Goal: Task Accomplishment & Management: Manage account settings

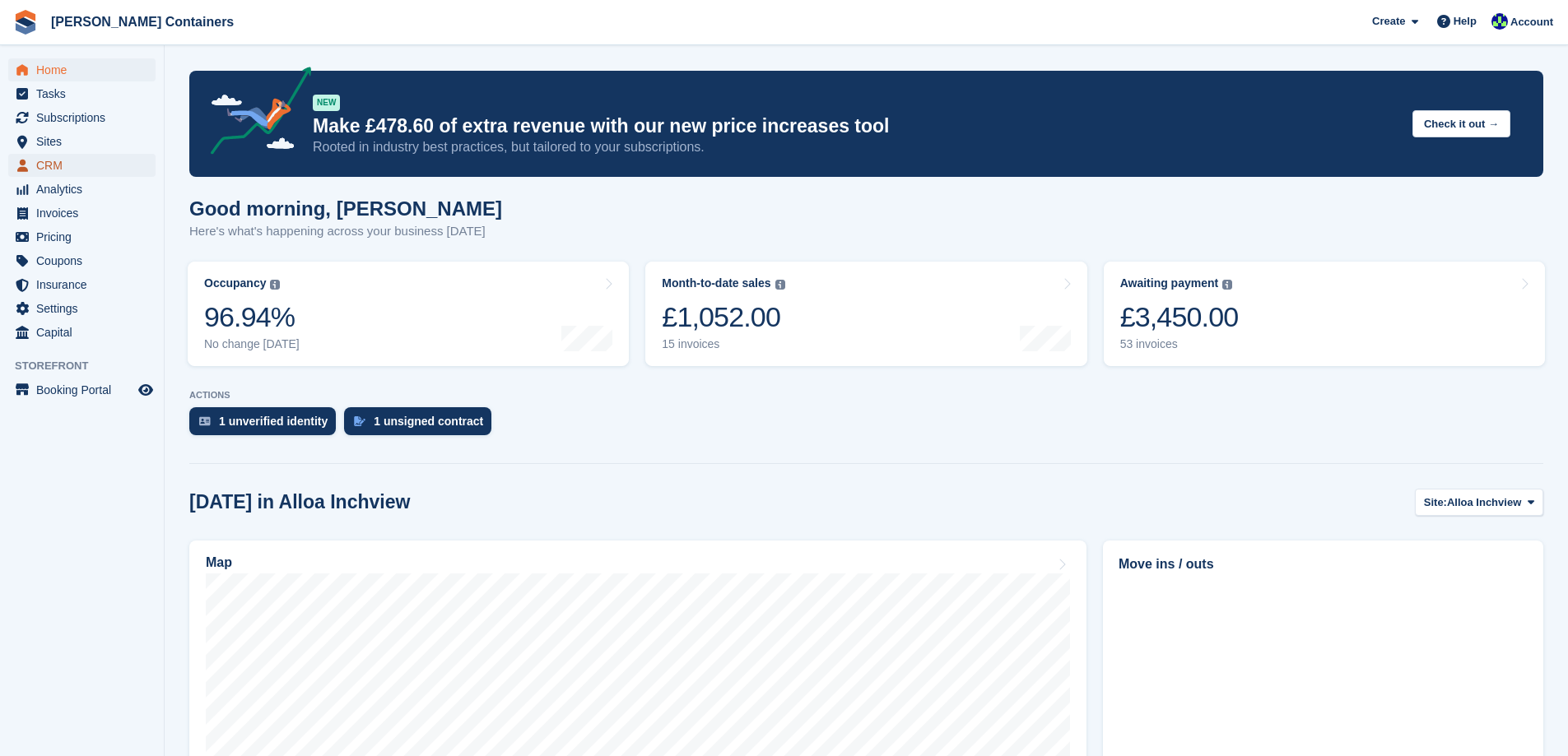
click at [60, 163] on span "CRM" at bounding box center [85, 165] width 99 height 23
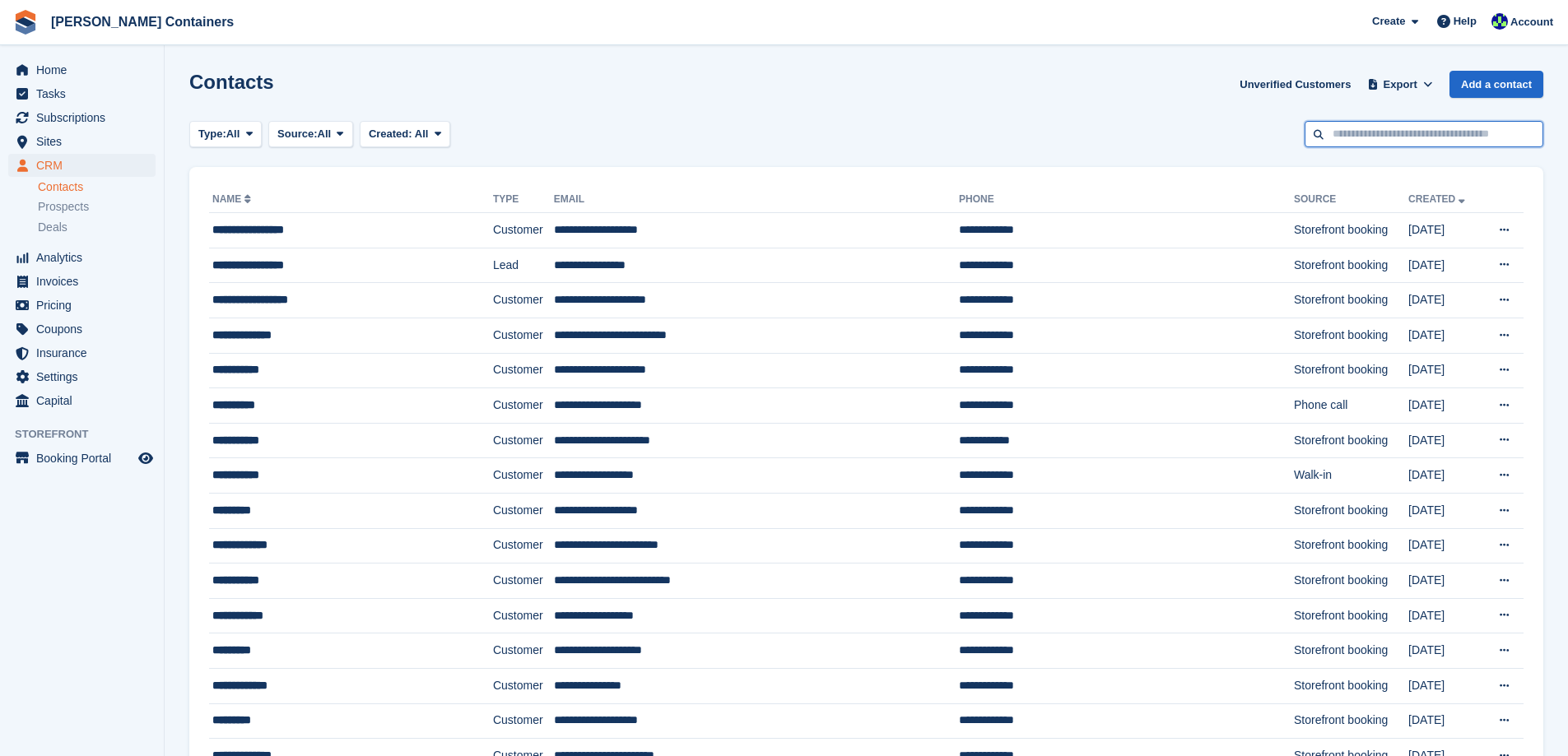
click at [1352, 136] on input "text" at bounding box center [1423, 134] width 238 height 27
type input "****"
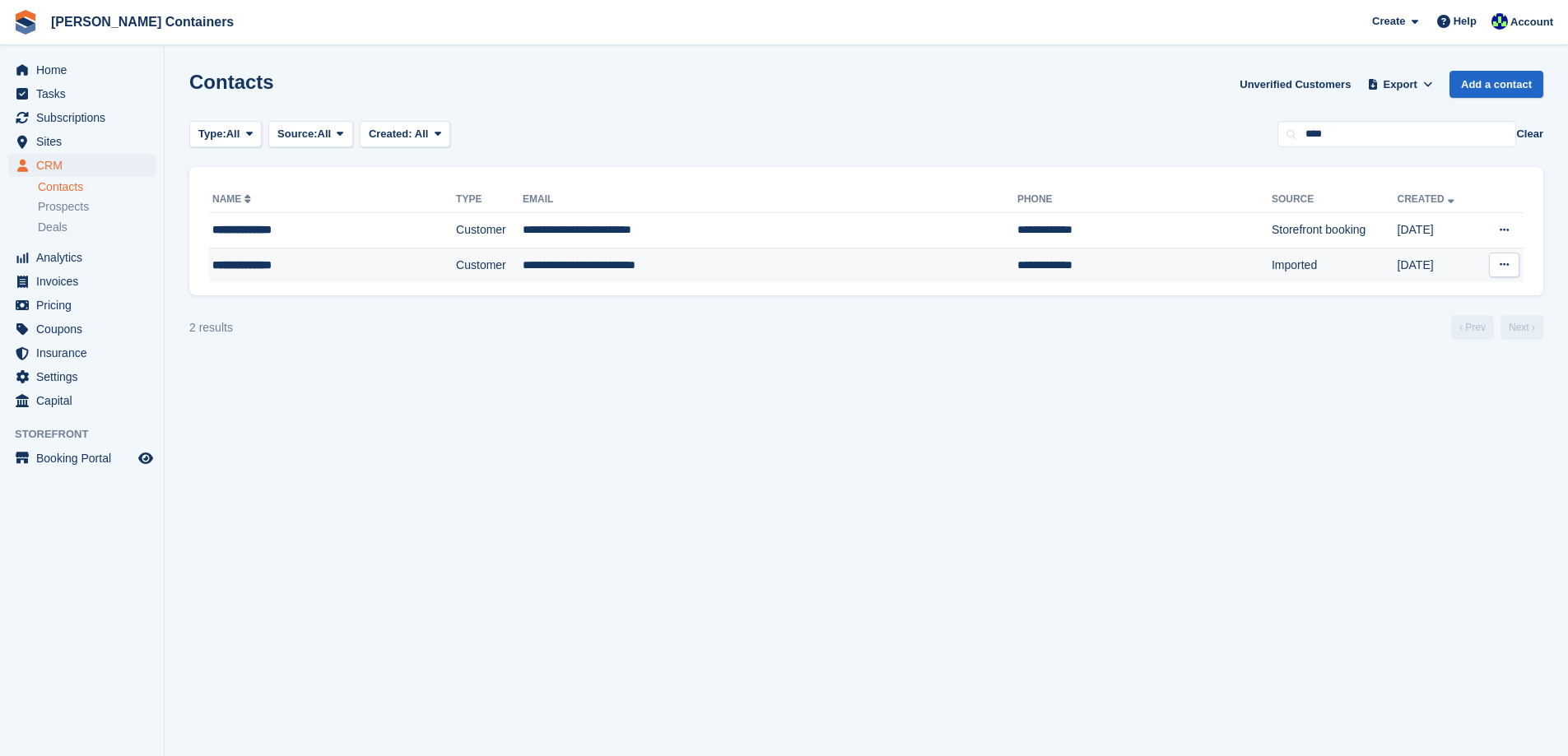
click at [673, 263] on td "**********" at bounding box center [770, 264] width 495 height 35
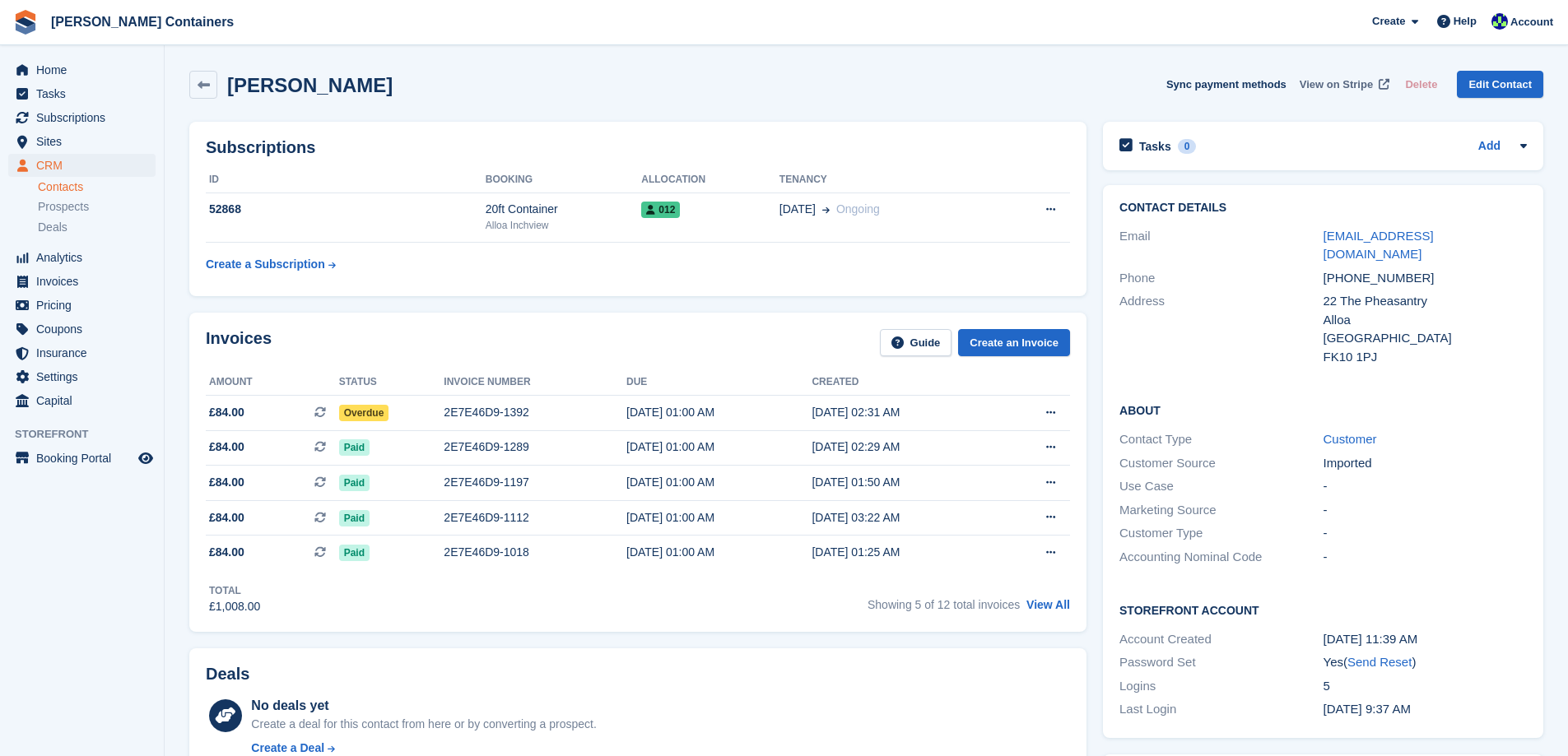
click at [1330, 87] on span "View on Stripe" at bounding box center [1336, 85] width 73 height 17
click at [53, 70] on span "Home" at bounding box center [85, 70] width 99 height 23
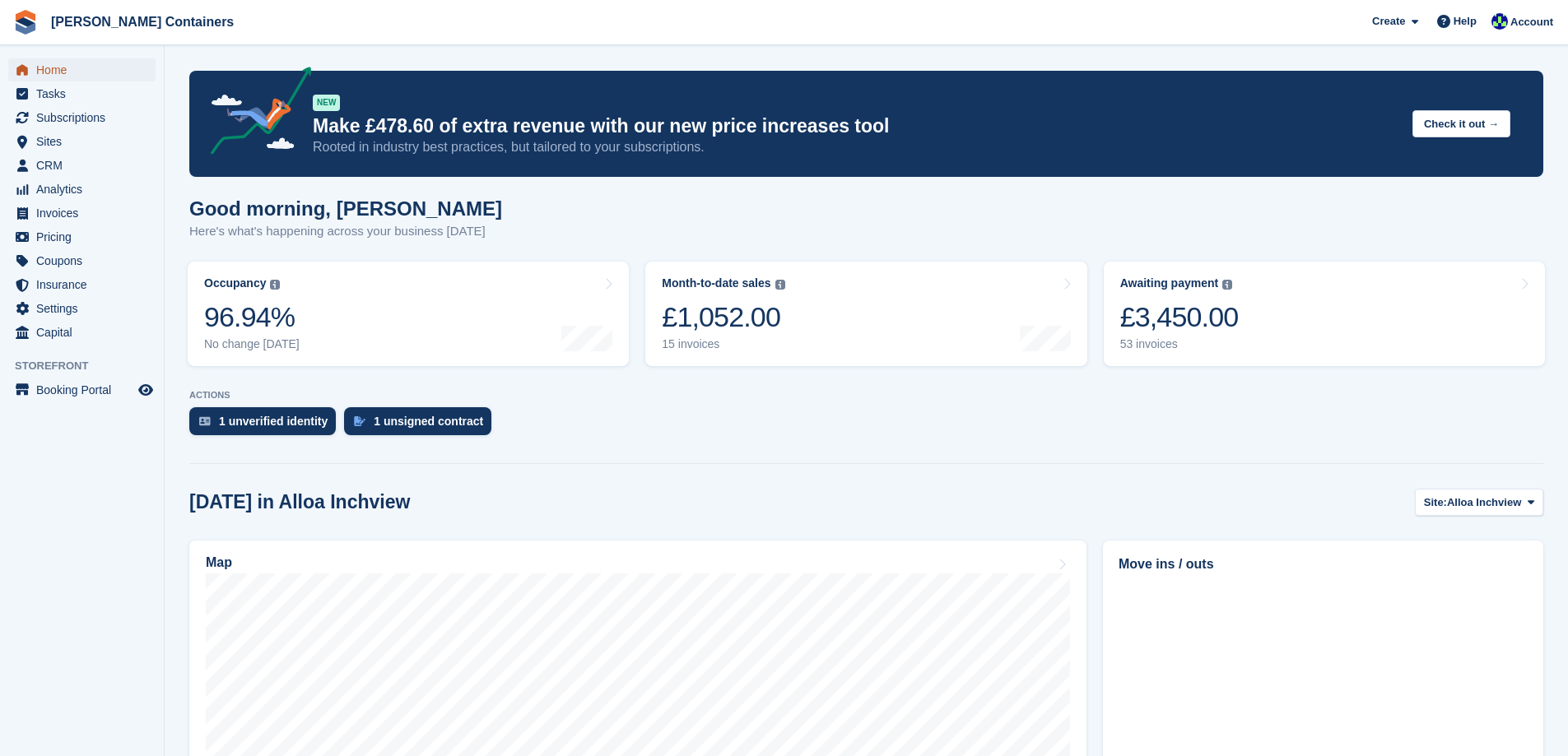
click at [66, 73] on span "Home" at bounding box center [85, 70] width 99 height 23
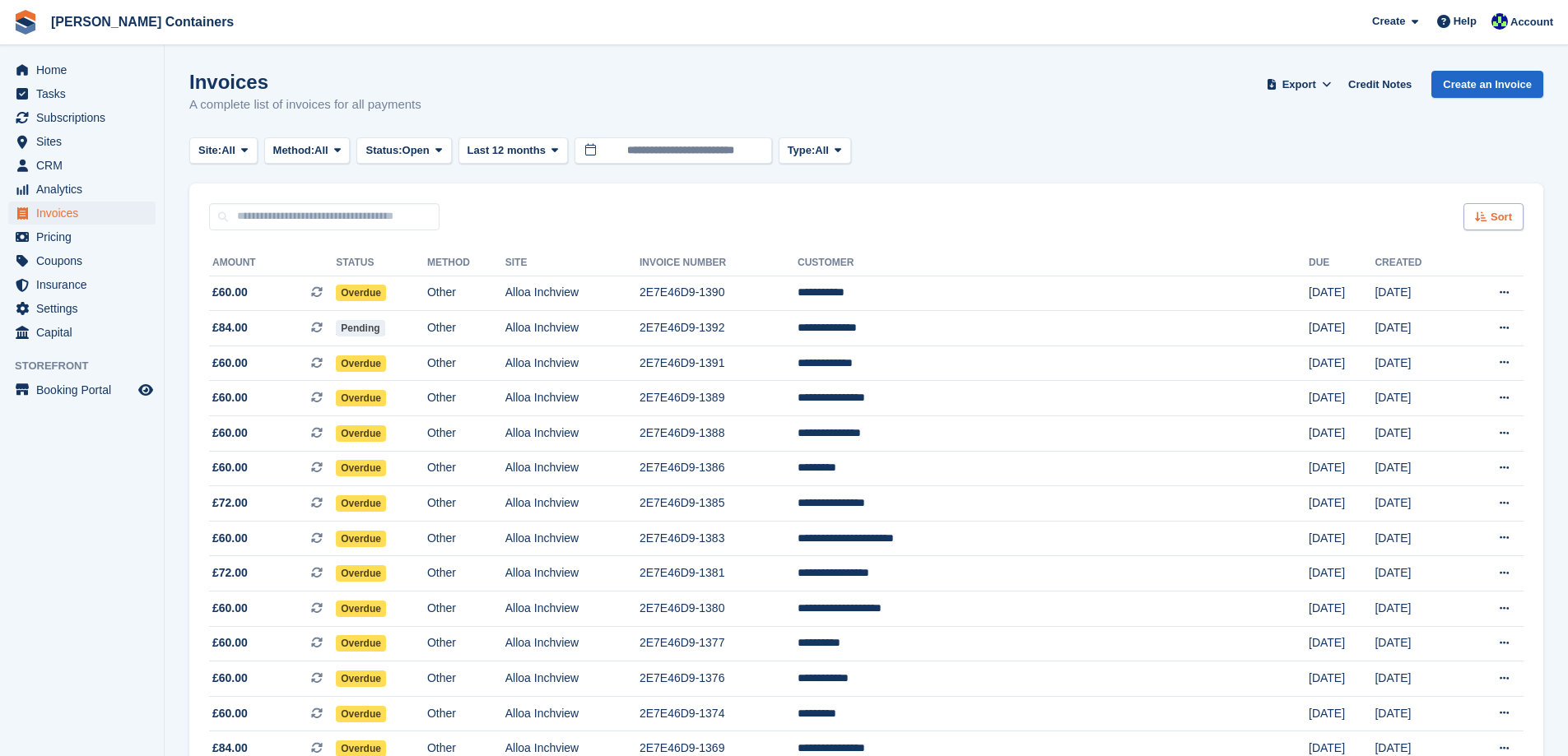
click at [1497, 218] on span "Sort" at bounding box center [1500, 217] width 21 height 17
click at [1466, 320] on span "Created (oldest first)" at bounding box center [1445, 326] width 113 height 13
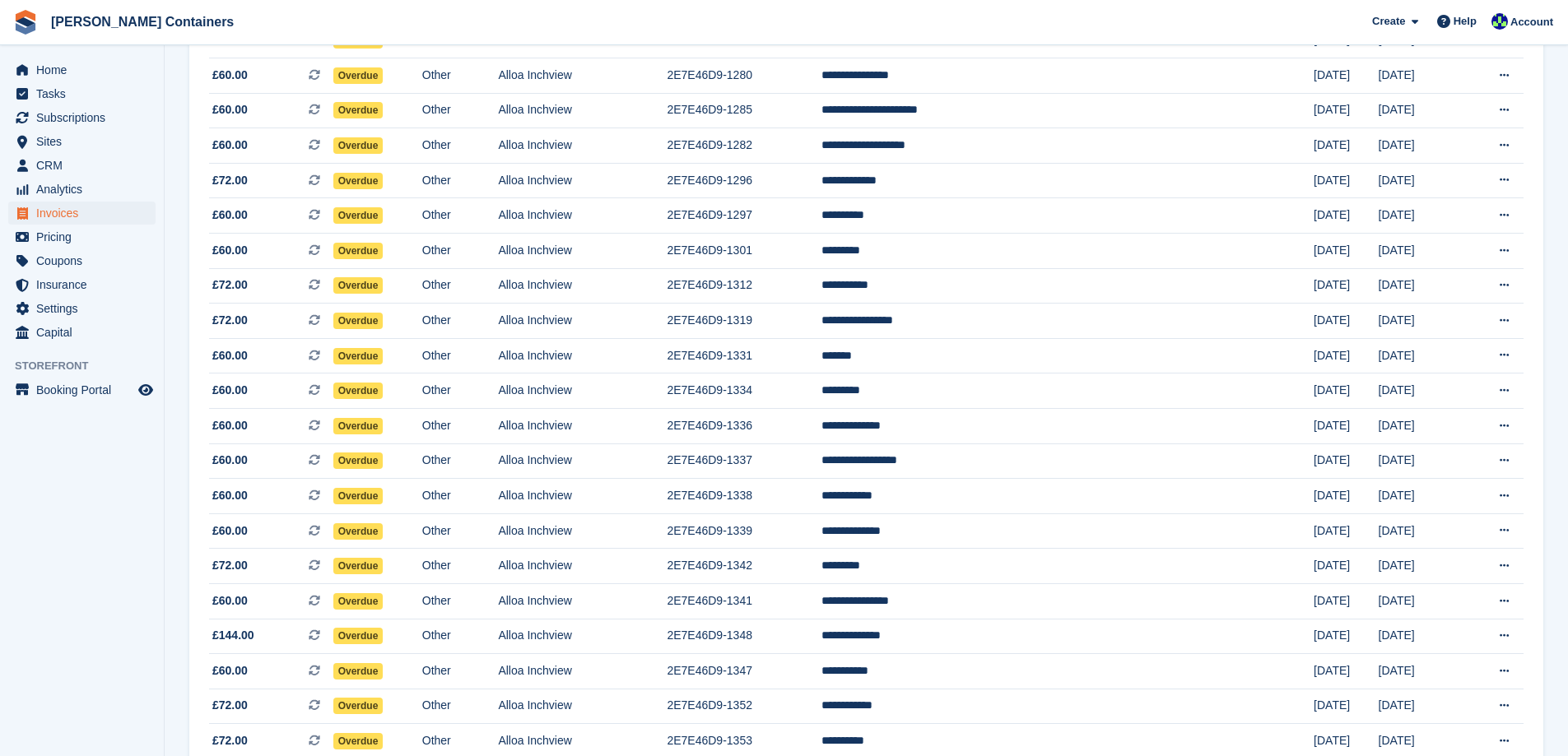
scroll to position [695, 0]
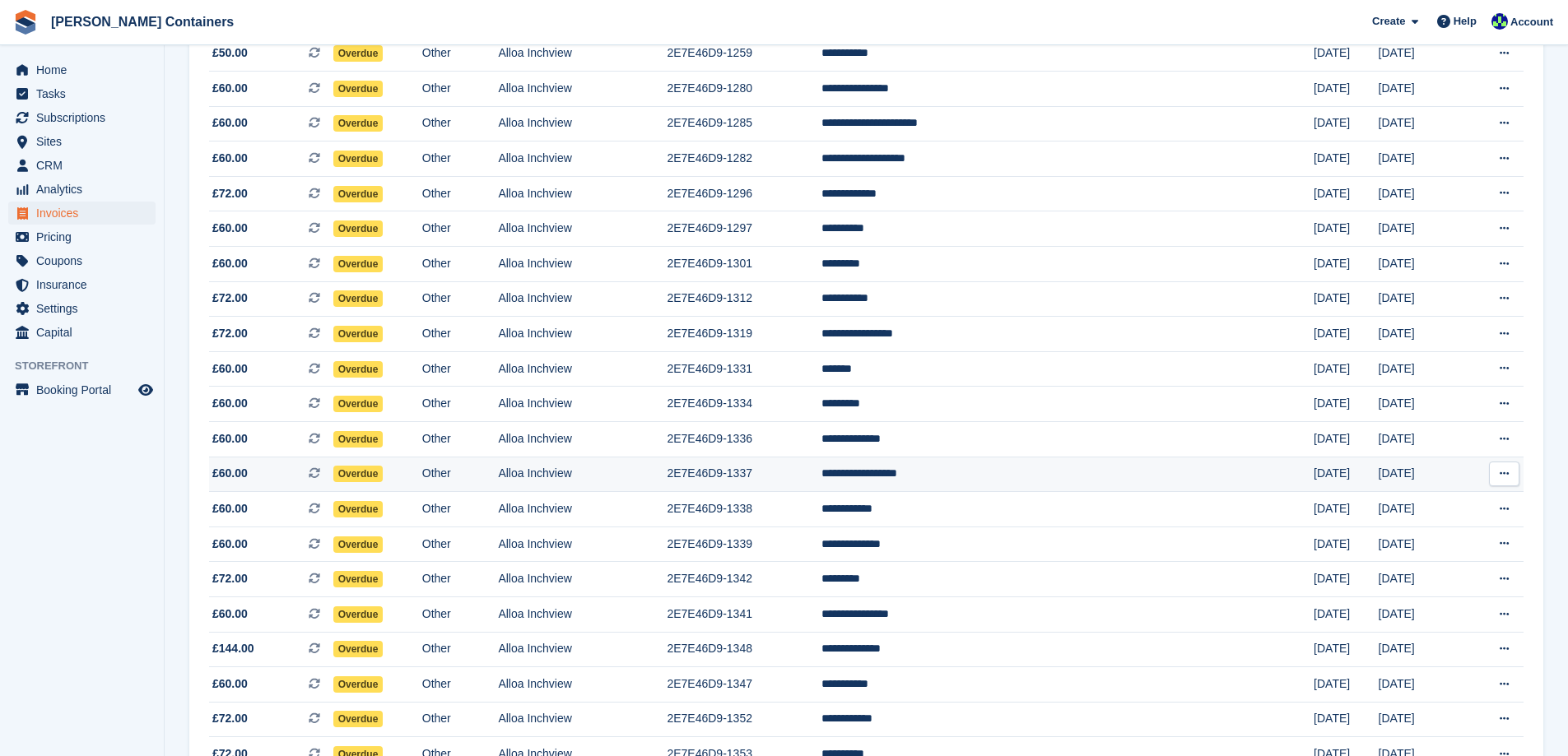
click at [1045, 473] on td "**********" at bounding box center [1067, 474] width 492 height 35
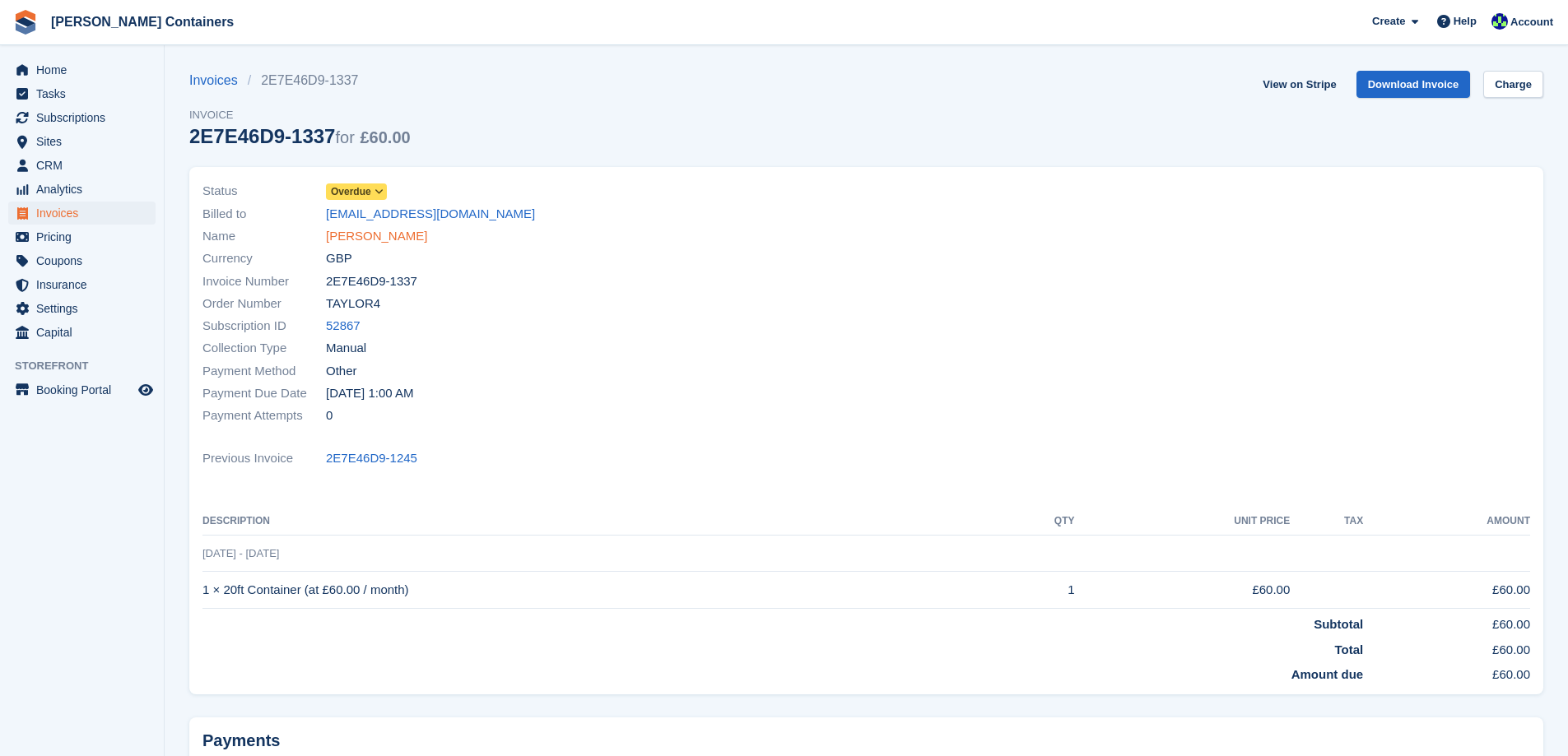
click at [387, 234] on link "Catriona Snodgrass" at bounding box center [376, 236] width 101 height 19
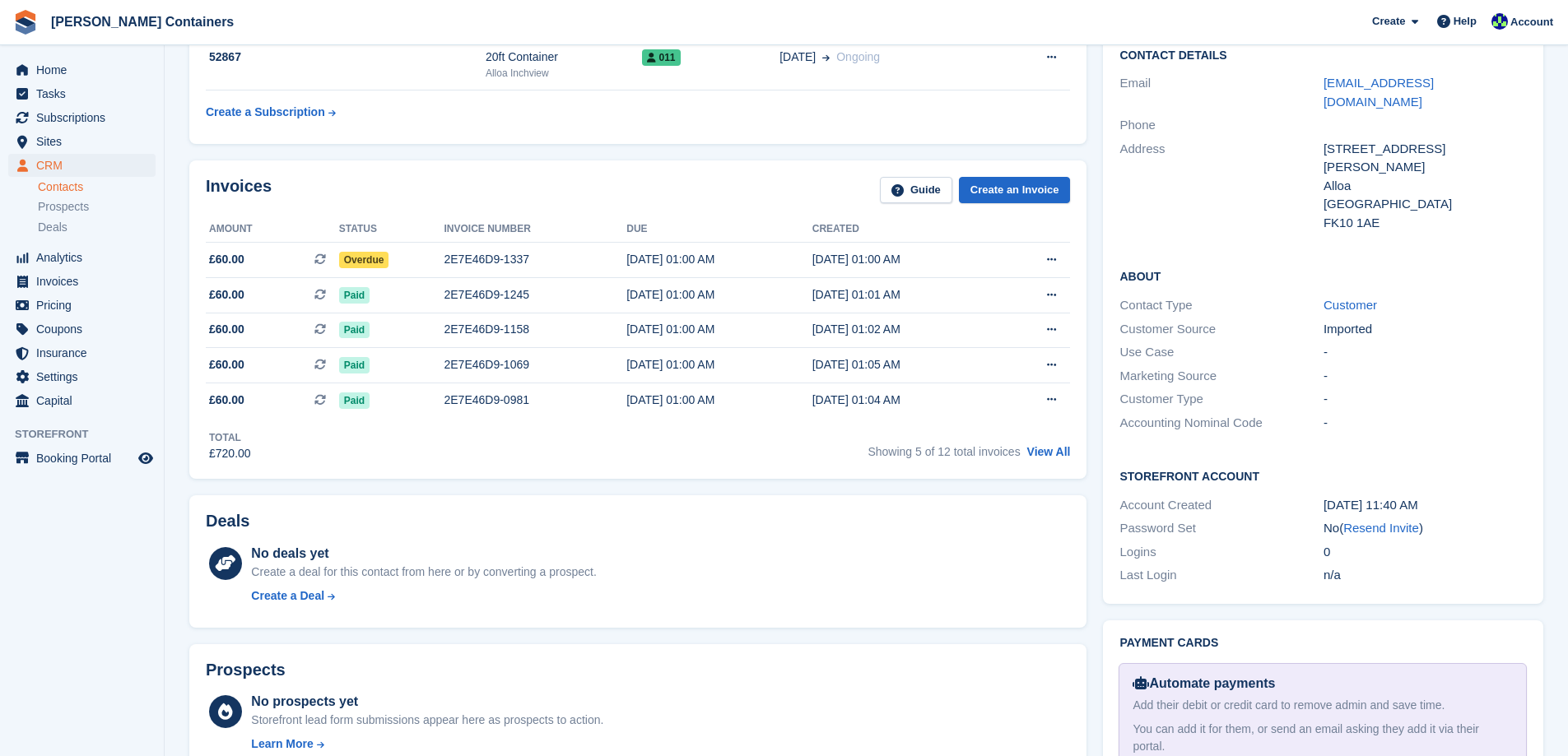
scroll to position [247, 0]
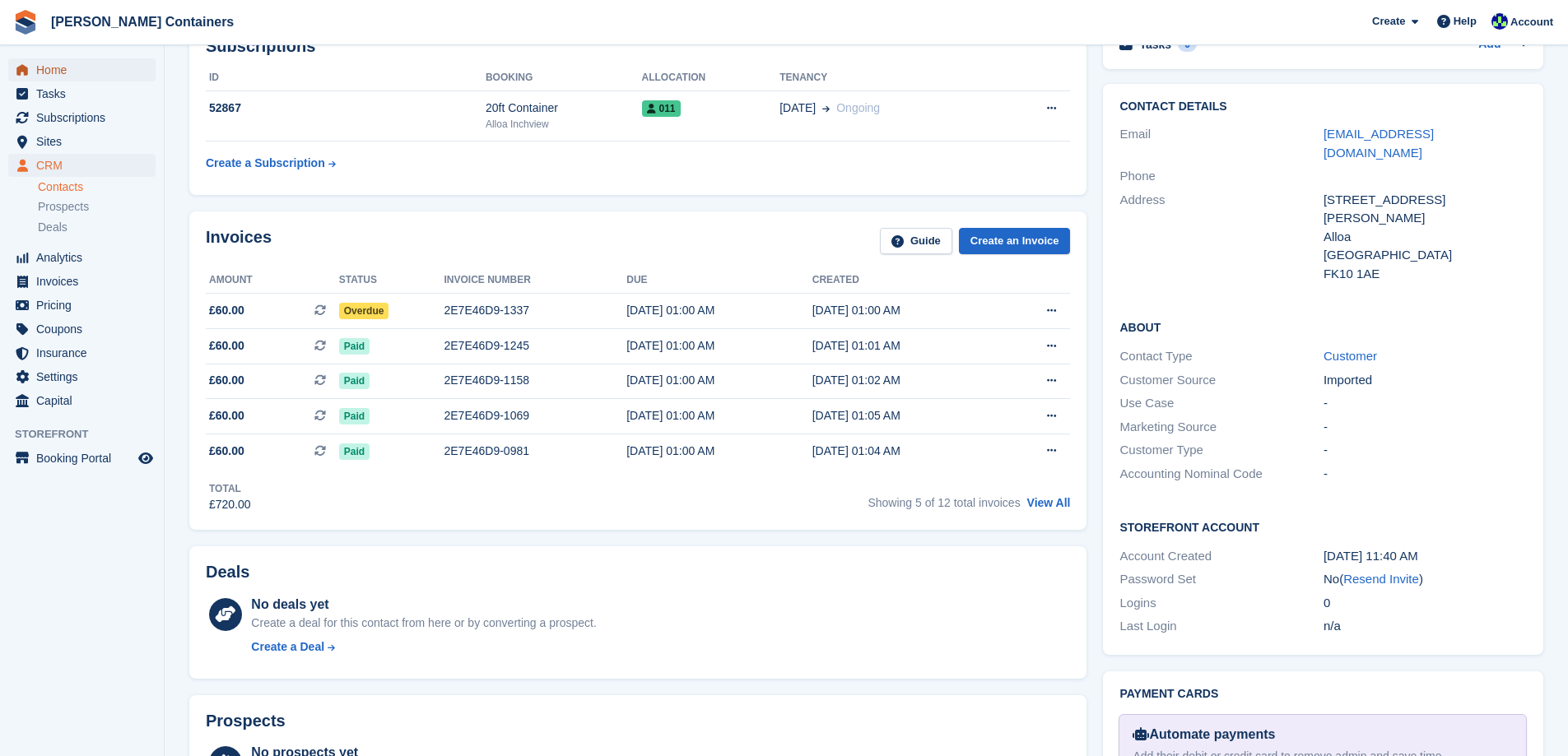
click at [94, 78] on span "Home" at bounding box center [85, 70] width 99 height 23
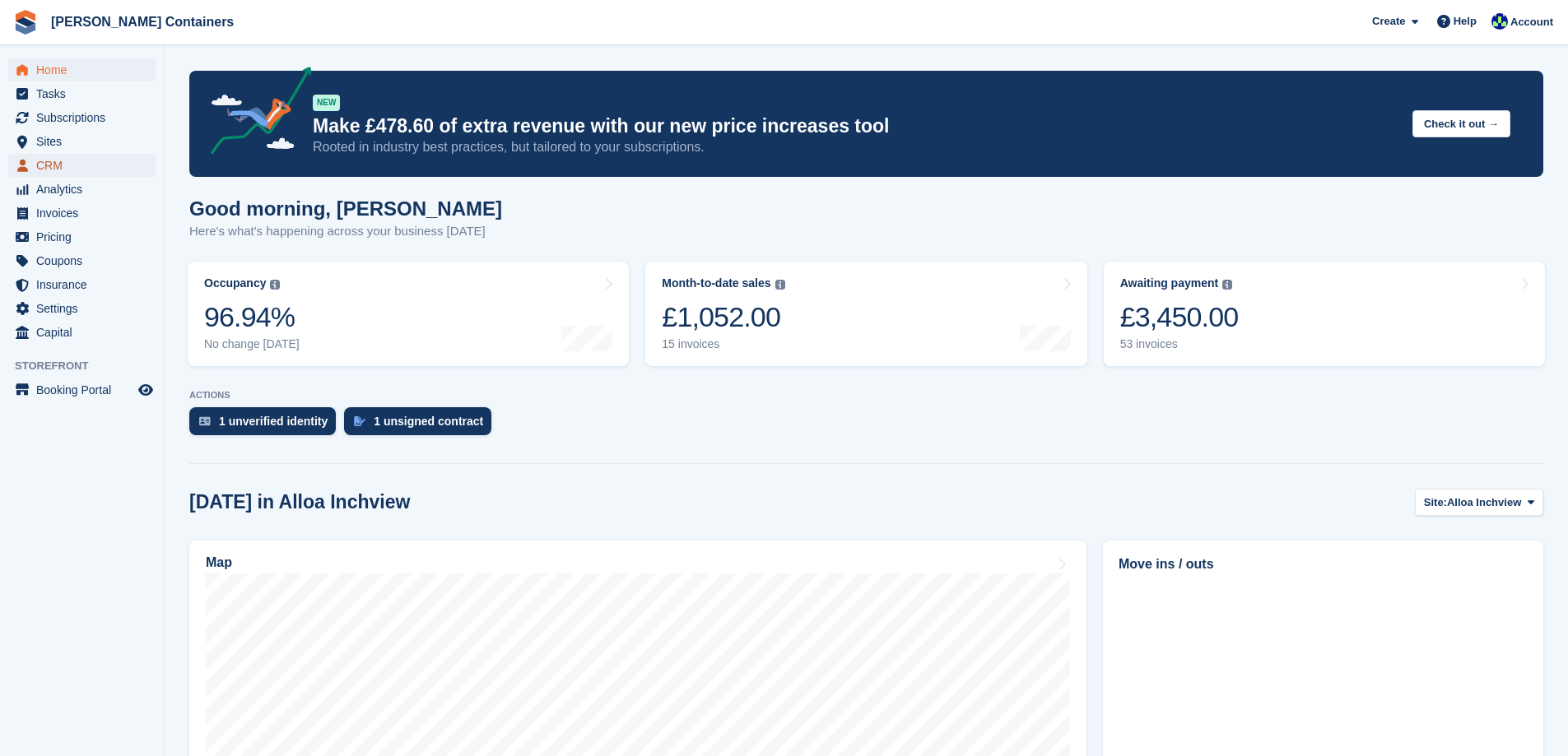
click at [64, 161] on span "CRM" at bounding box center [85, 165] width 99 height 23
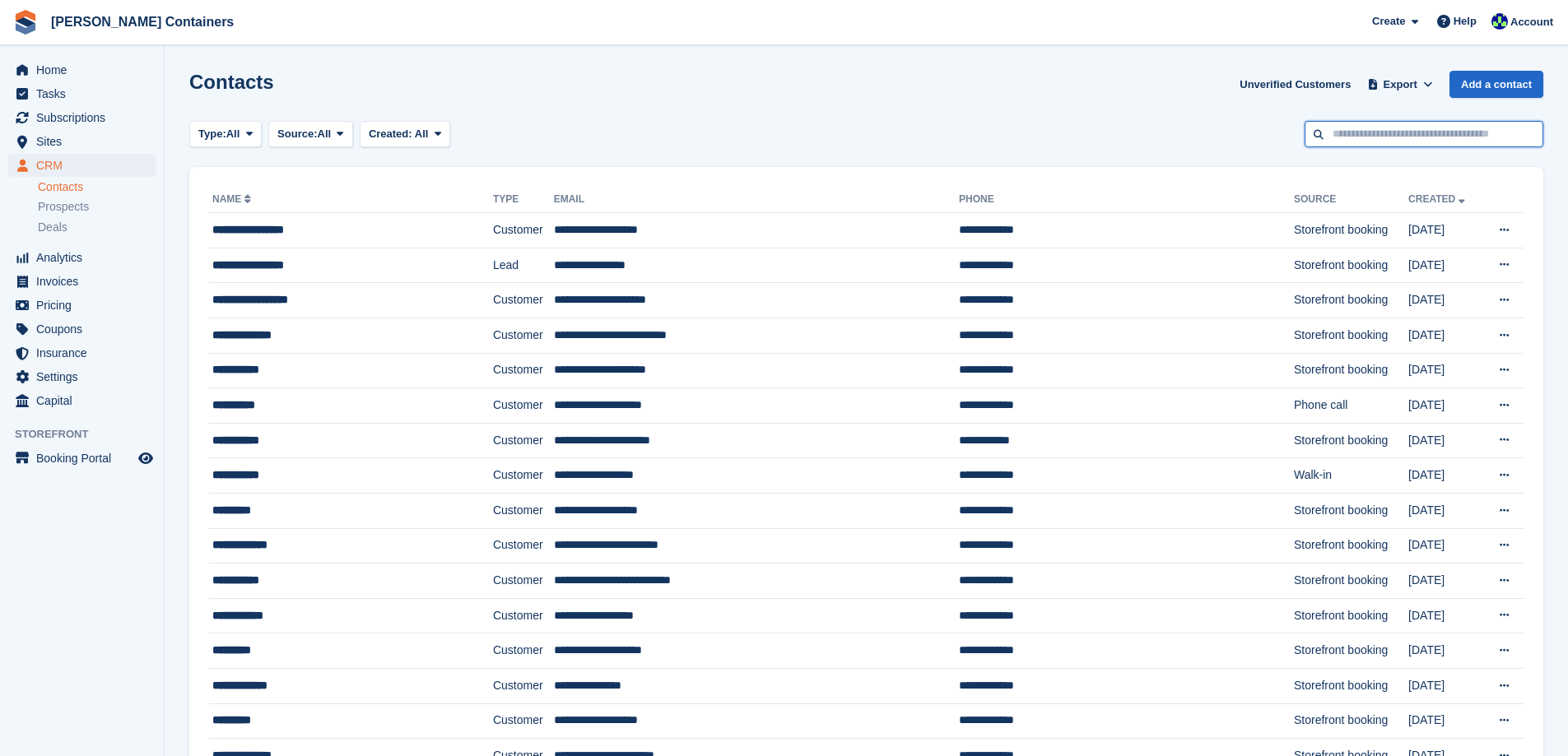
click at [1363, 130] on input "text" at bounding box center [1423, 134] width 238 height 27
type input "**********"
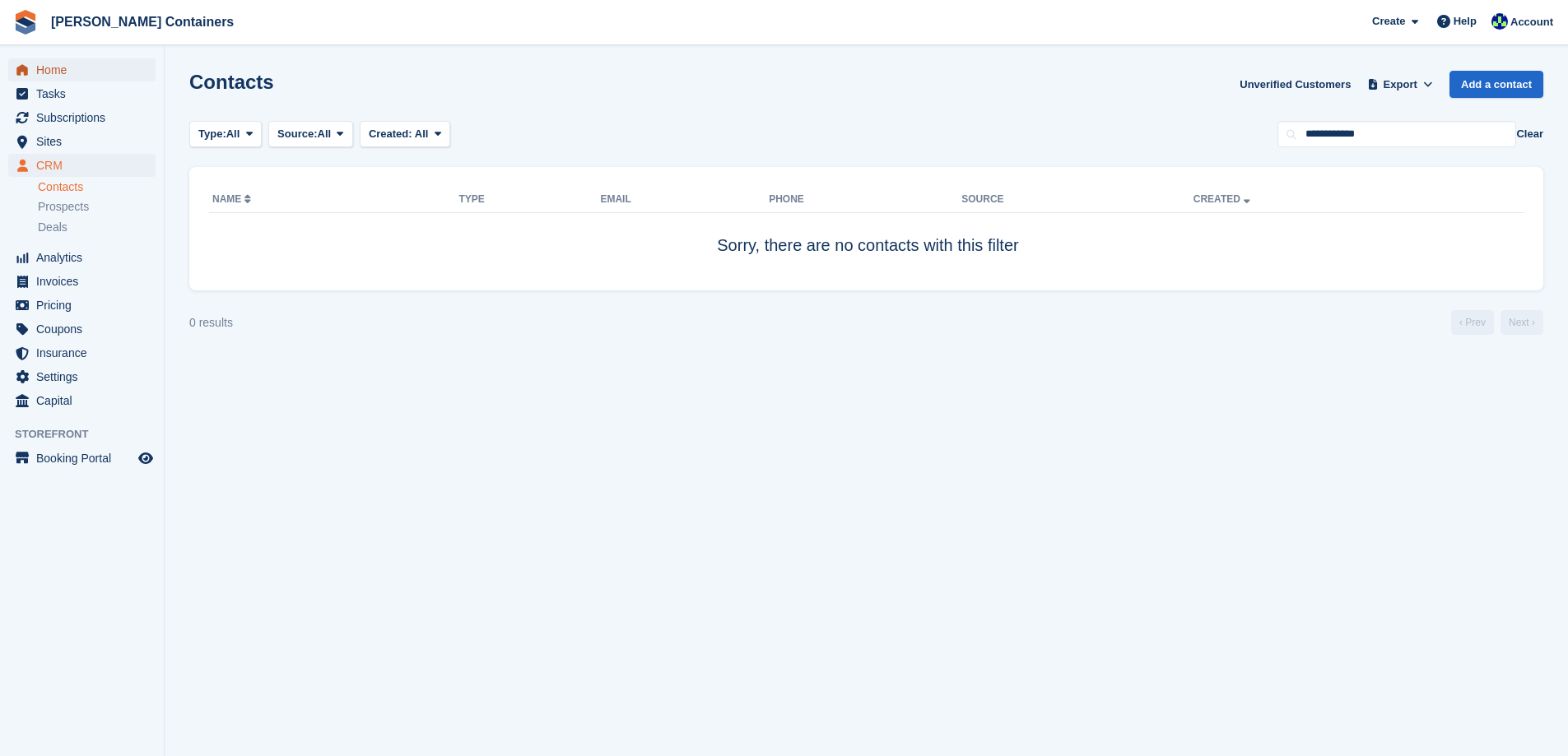
click at [50, 73] on span "Home" at bounding box center [85, 70] width 99 height 23
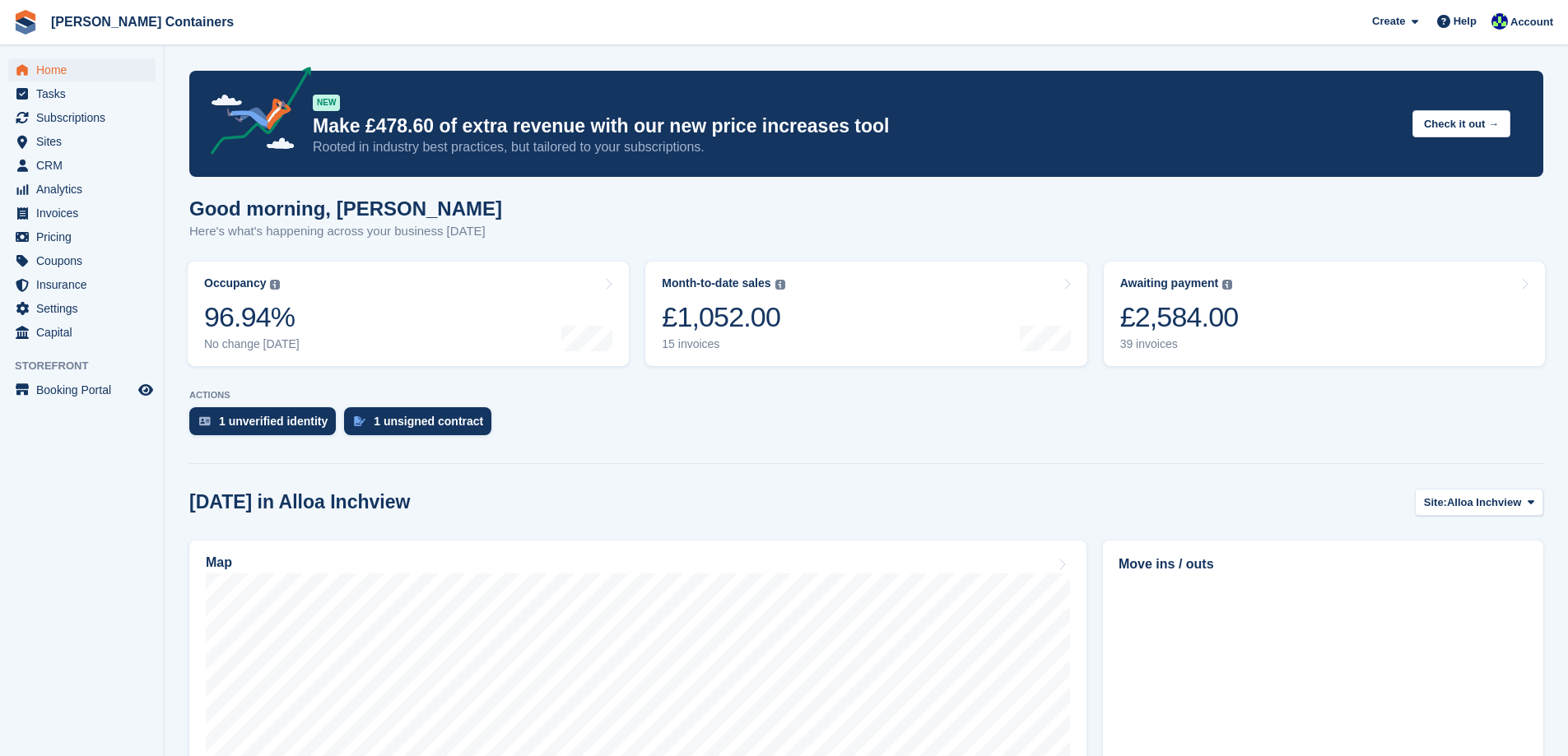
drag, startPoint x: 69, startPoint y: 716, endPoint x: 605, endPoint y: 432, distance: 606.6
click at [605, 432] on div "1 unverified identity 1 unsigned contract" at bounding box center [866, 425] width 1354 height 36
click at [1222, 337] on div "Awaiting payment The total outstanding balance on all open invoices. £2,584.00 …" at bounding box center [1179, 313] width 119 height 75
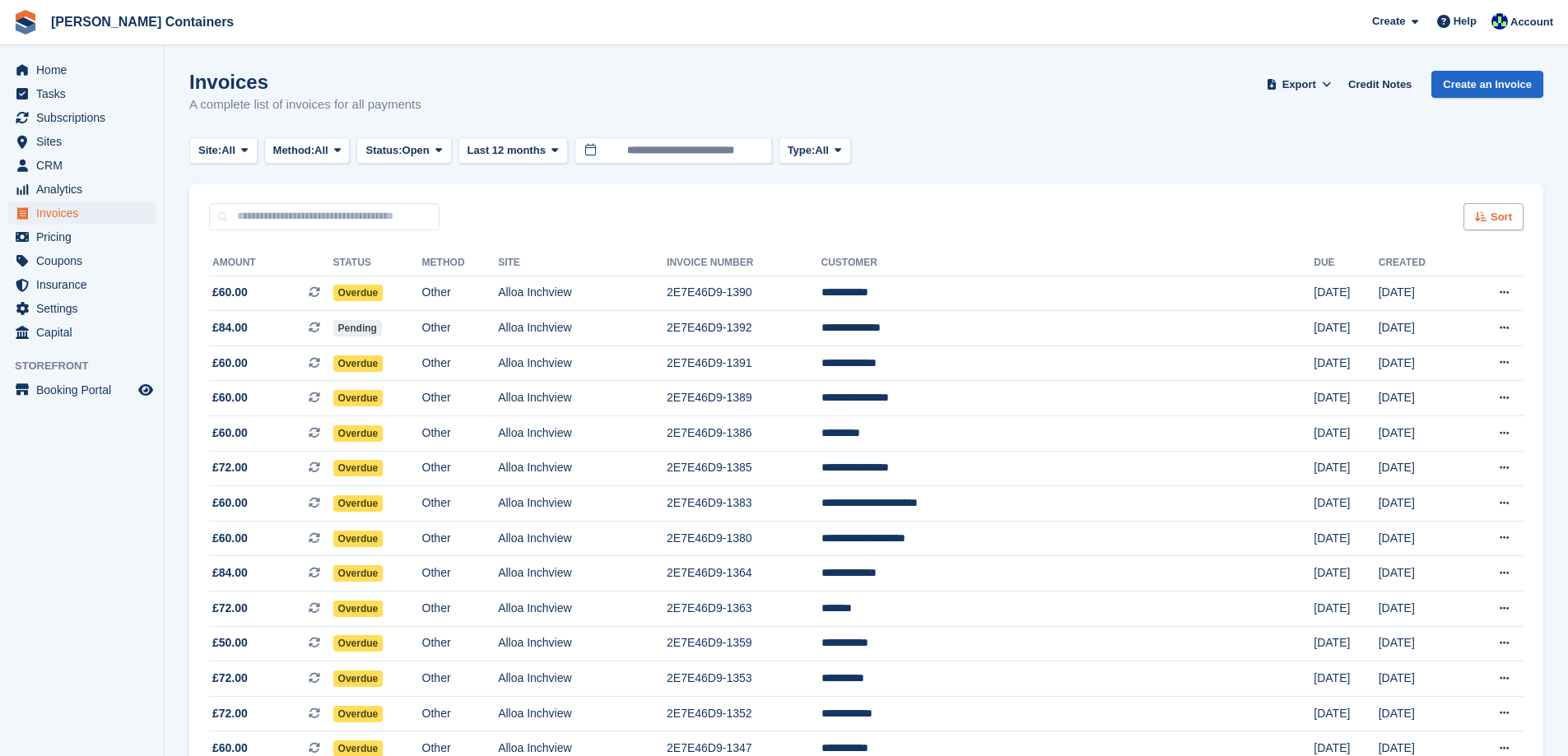
click at [1517, 216] on div "Sort" at bounding box center [1493, 216] width 60 height 27
click at [1461, 332] on span "Created (oldest first)" at bounding box center [1445, 326] width 113 height 13
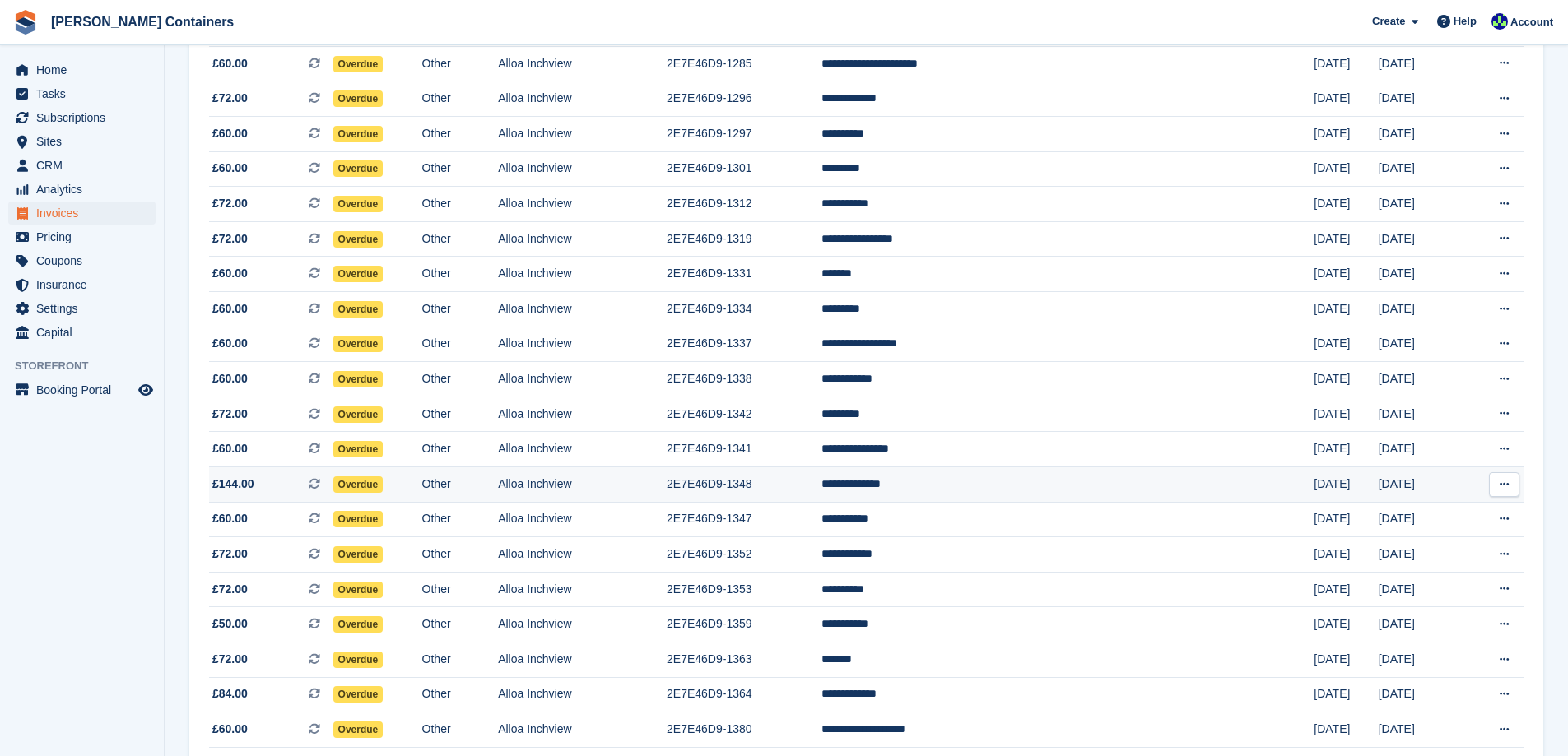
scroll to position [658, 0]
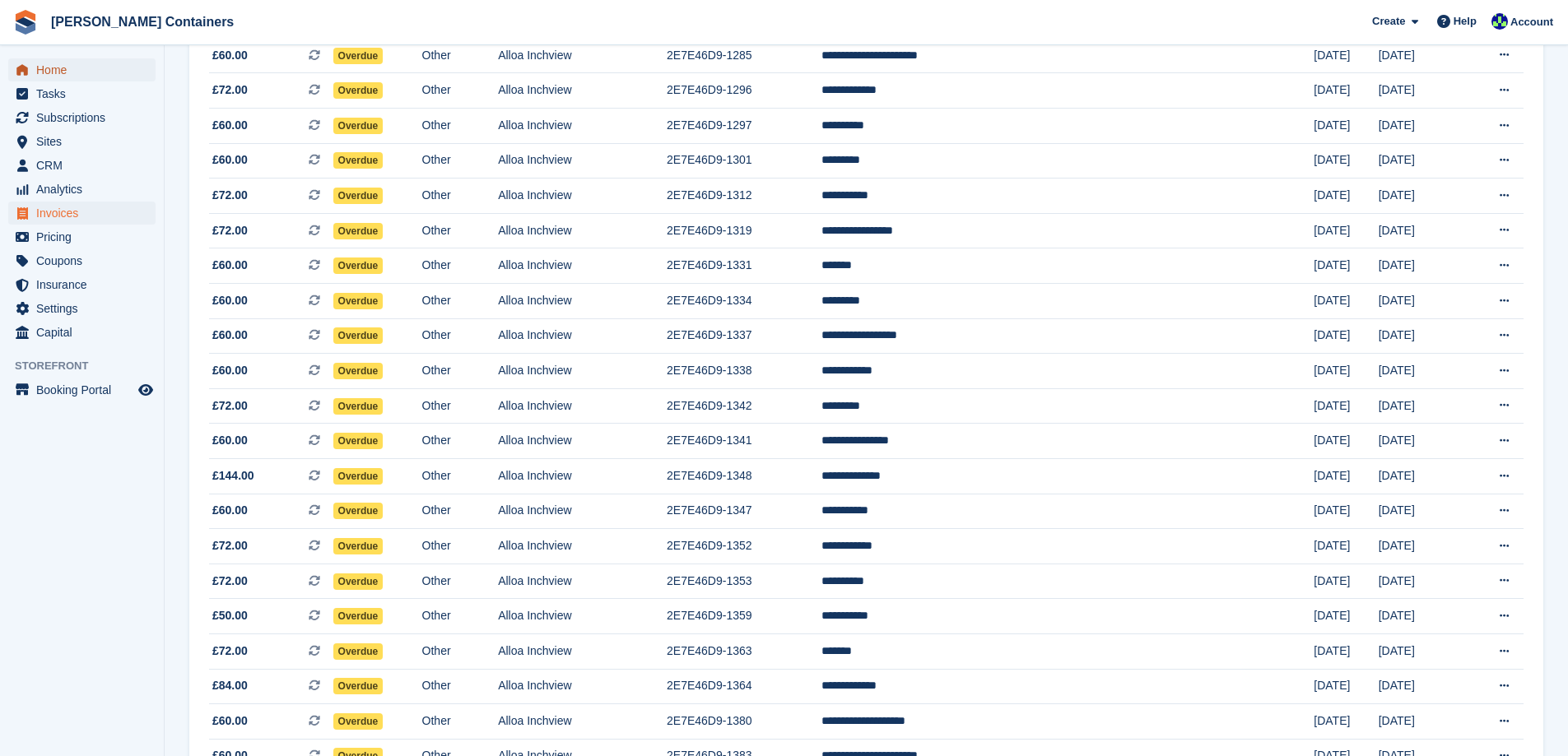
click at [48, 70] on span "Home" at bounding box center [85, 70] width 99 height 23
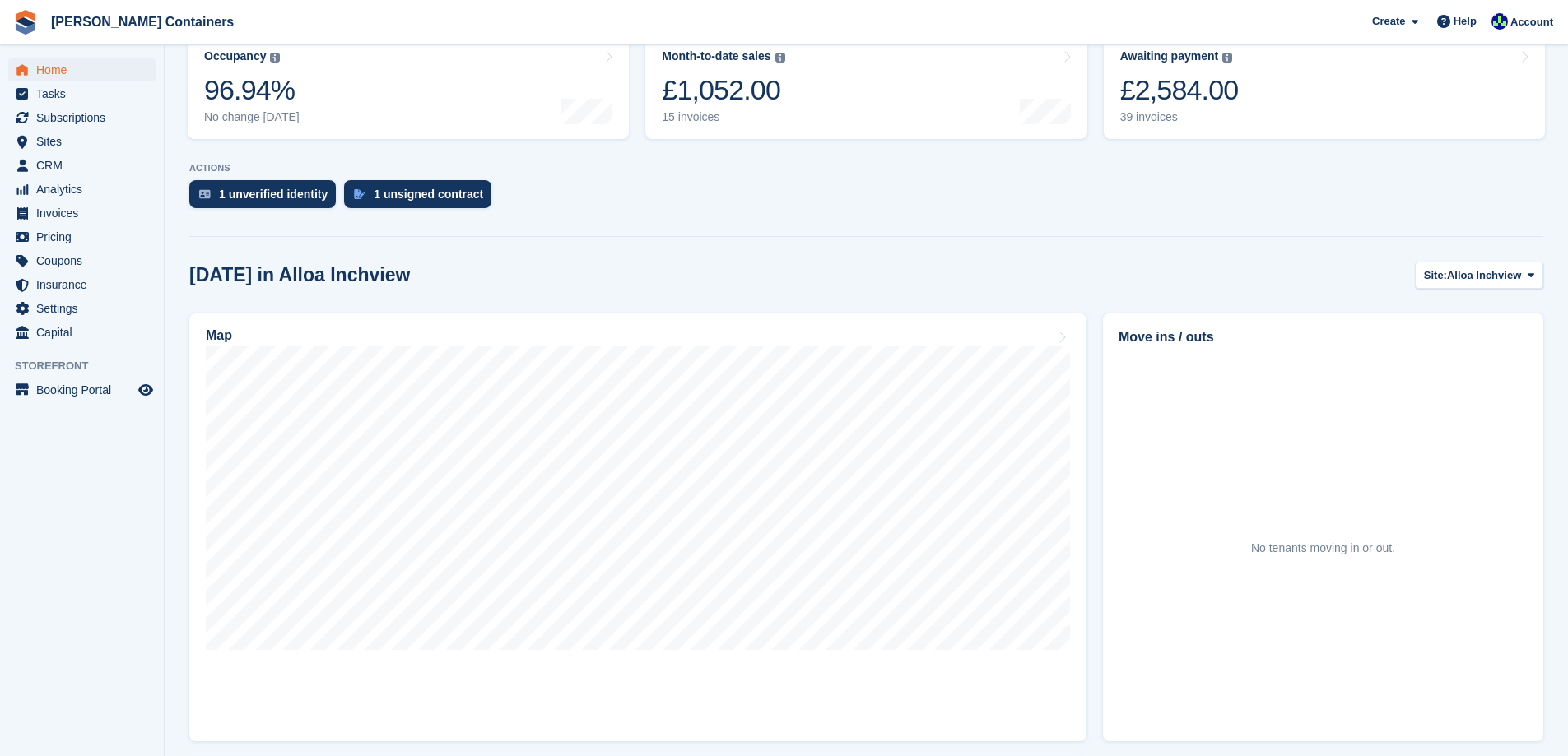
scroll to position [247, 0]
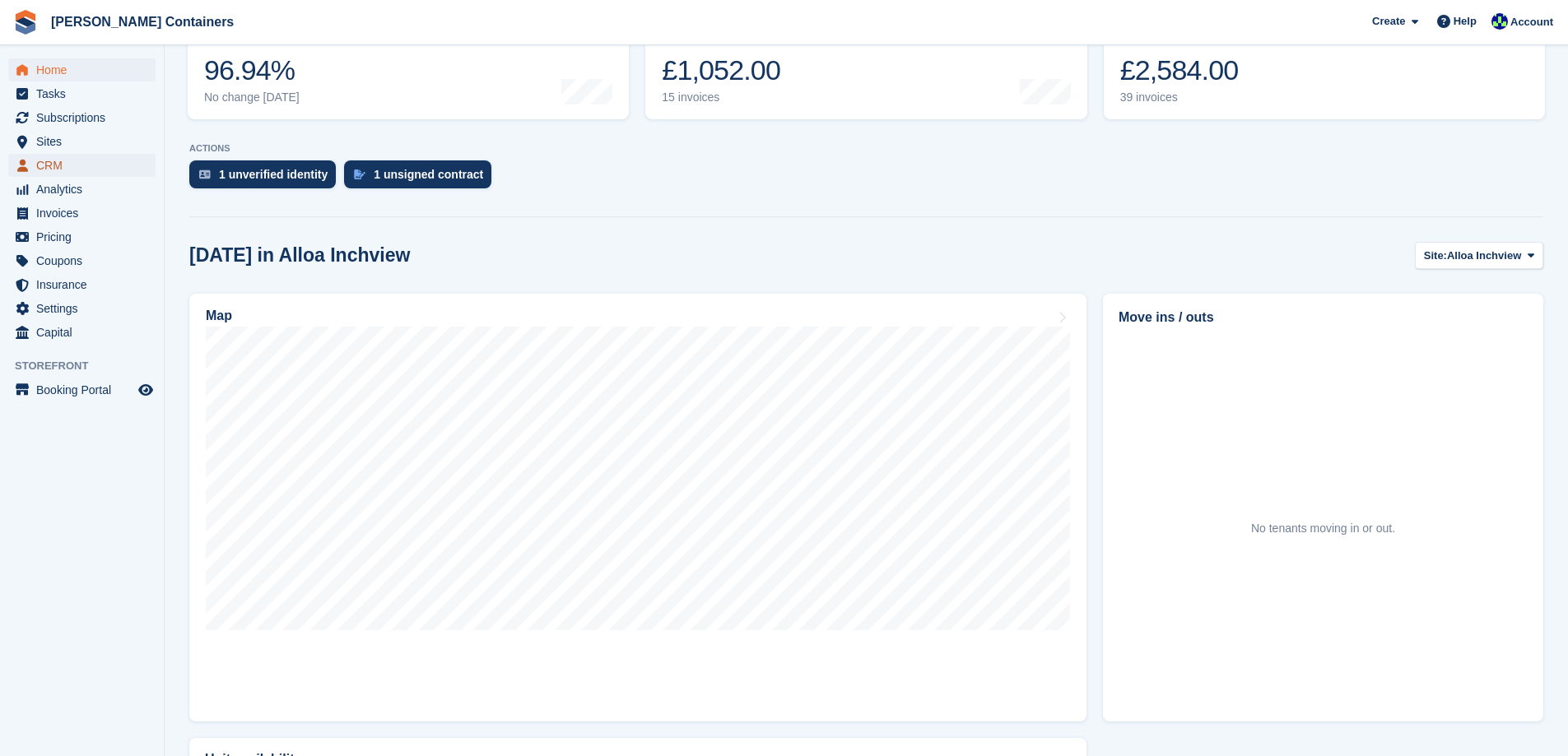
click at [59, 157] on span "CRM" at bounding box center [85, 165] width 99 height 23
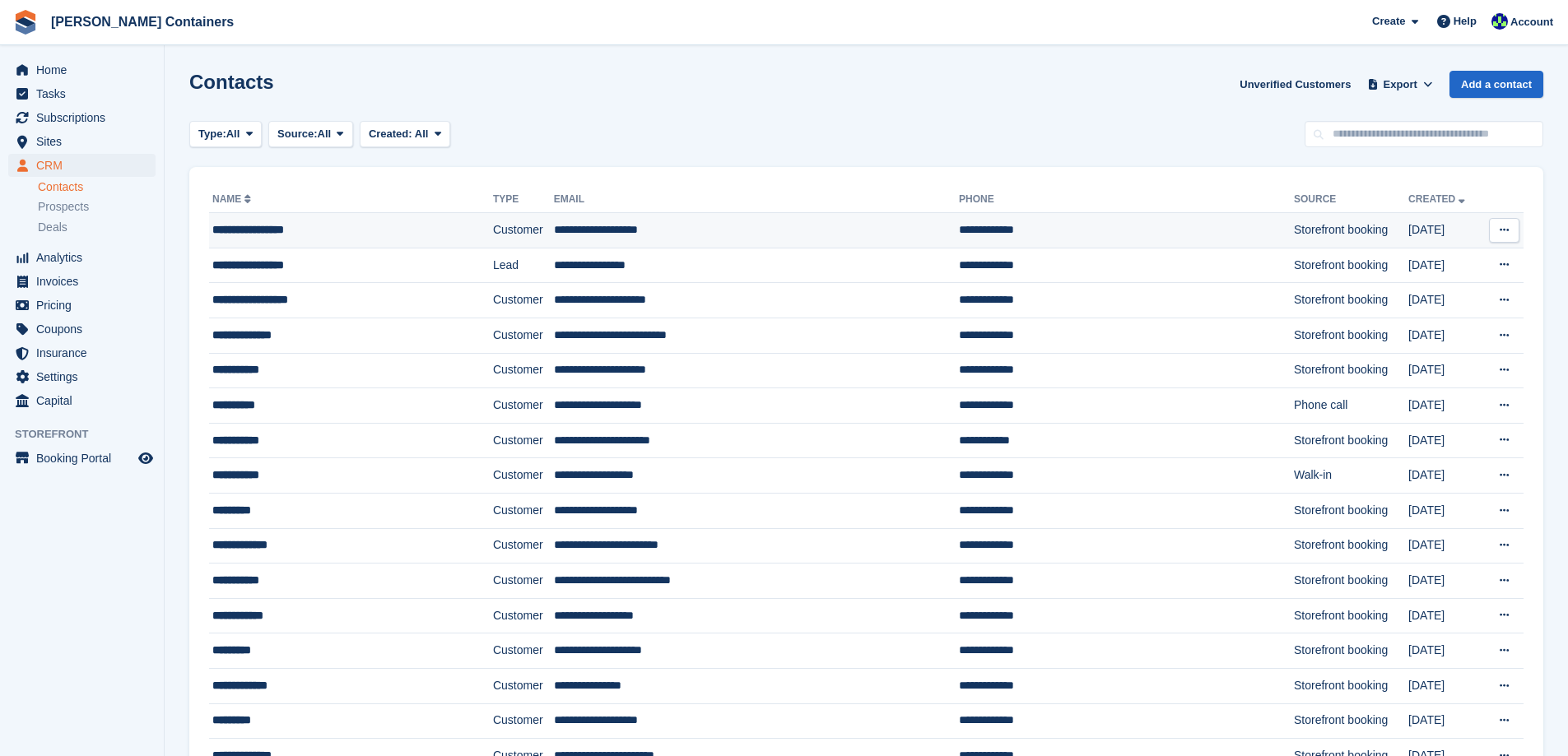
click at [522, 239] on td "Customer" at bounding box center [523, 230] width 61 height 35
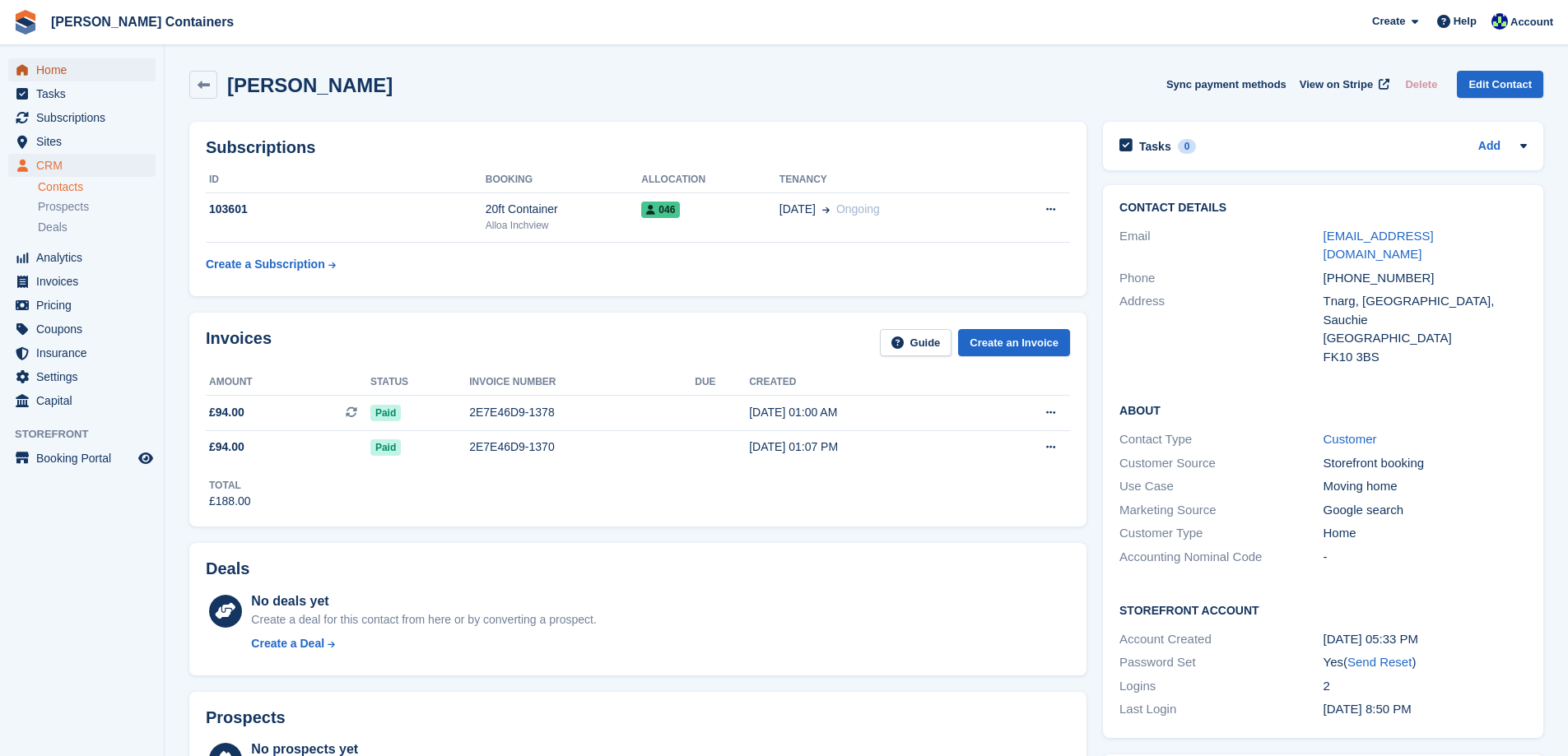
click at [64, 68] on span "Home" at bounding box center [85, 70] width 99 height 23
